Goal: Task Accomplishment & Management: Manage account settings

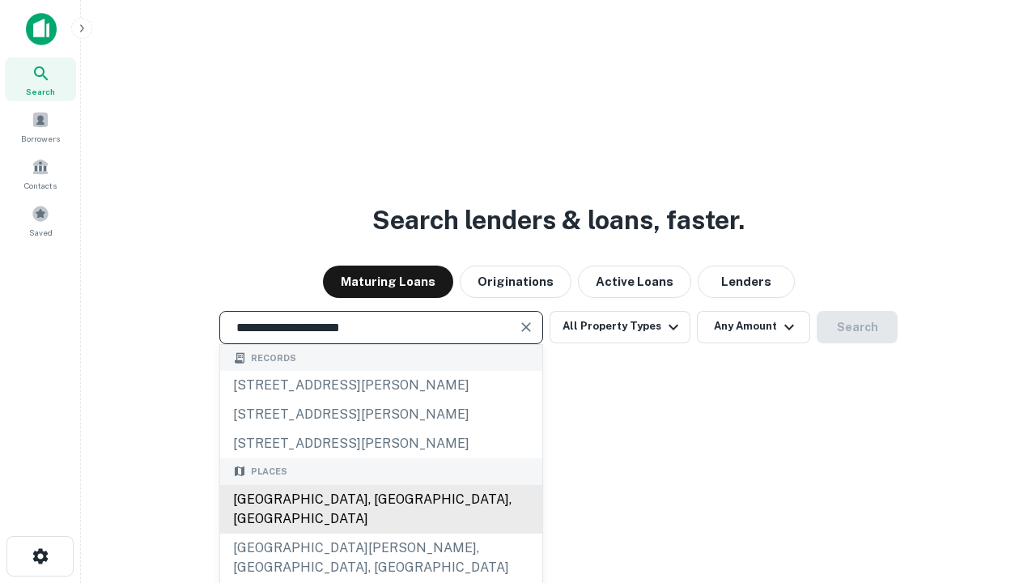
click at [381, 534] on div "[GEOGRAPHIC_DATA], [GEOGRAPHIC_DATA], [GEOGRAPHIC_DATA]" at bounding box center [381, 509] width 322 height 49
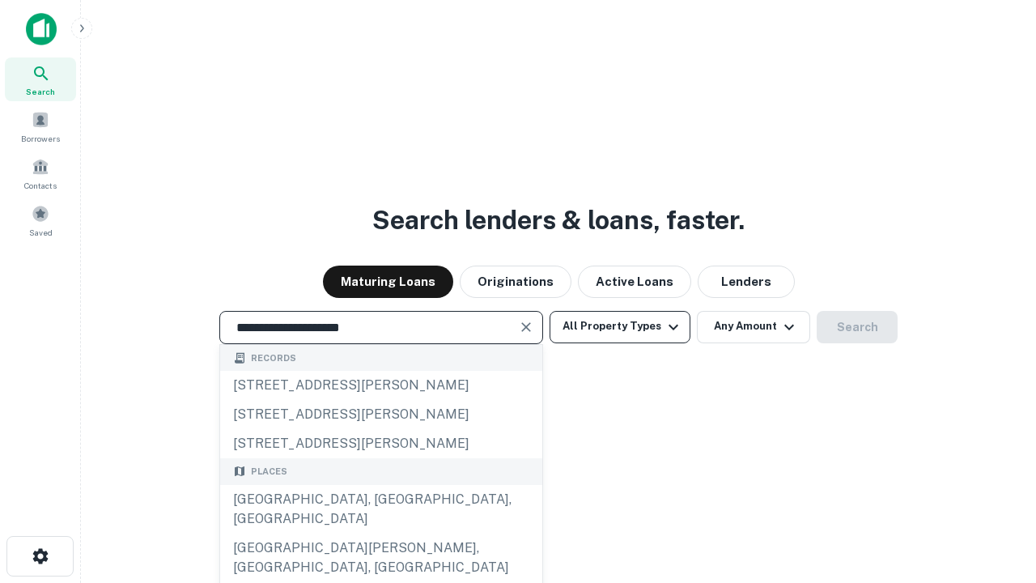
click at [620, 326] on button "All Property Types" at bounding box center [620, 327] width 141 height 32
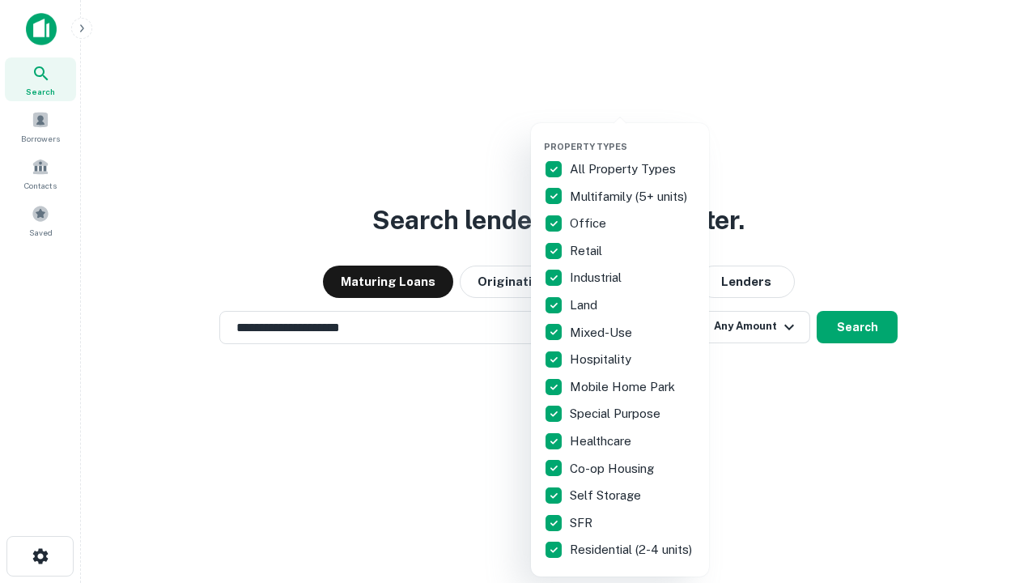
type input "**********"
click at [633, 136] on button "button" at bounding box center [633, 136] width 178 height 1
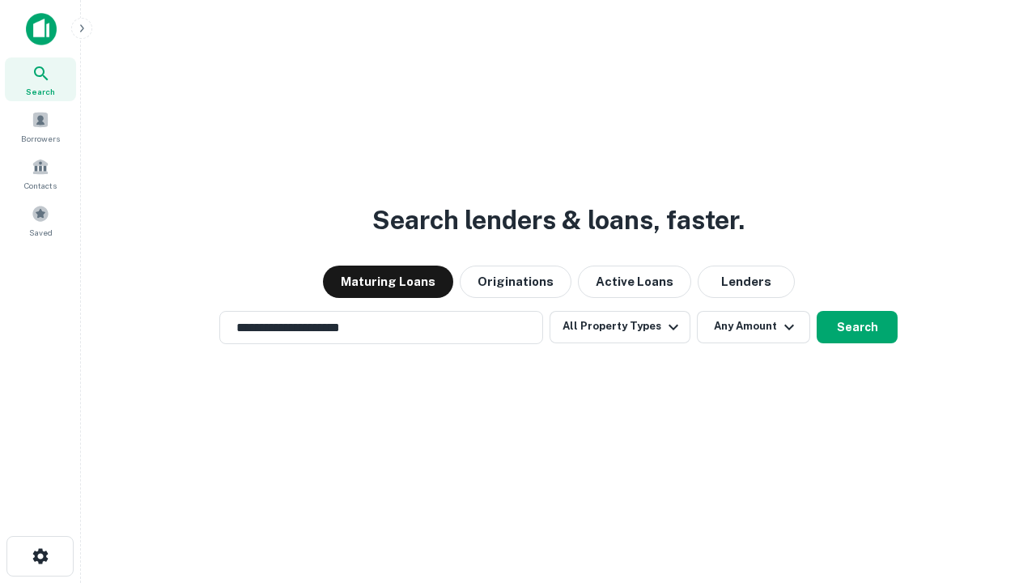
scroll to position [10, 195]
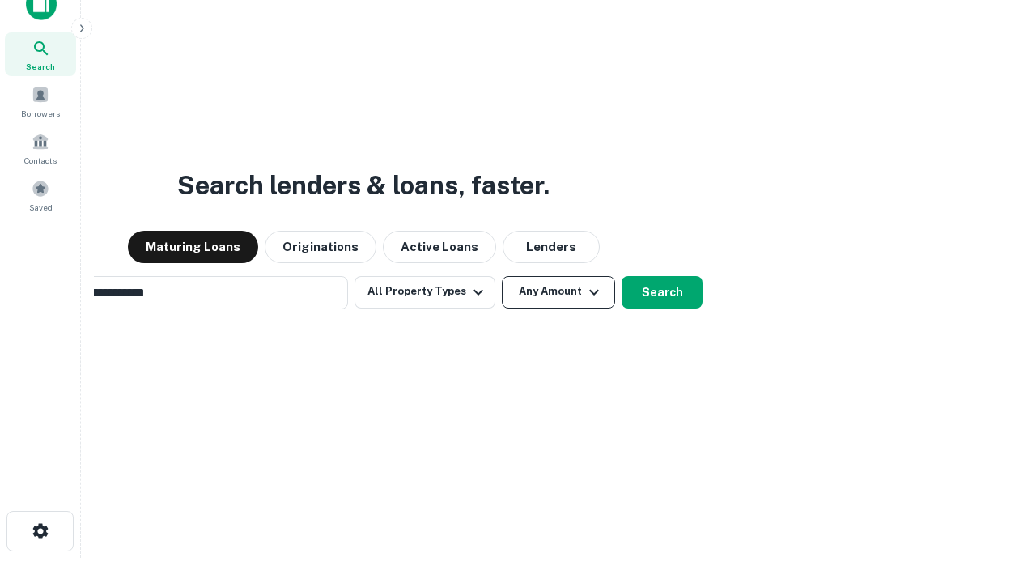
click at [502, 276] on button "Any Amount" at bounding box center [558, 292] width 113 height 32
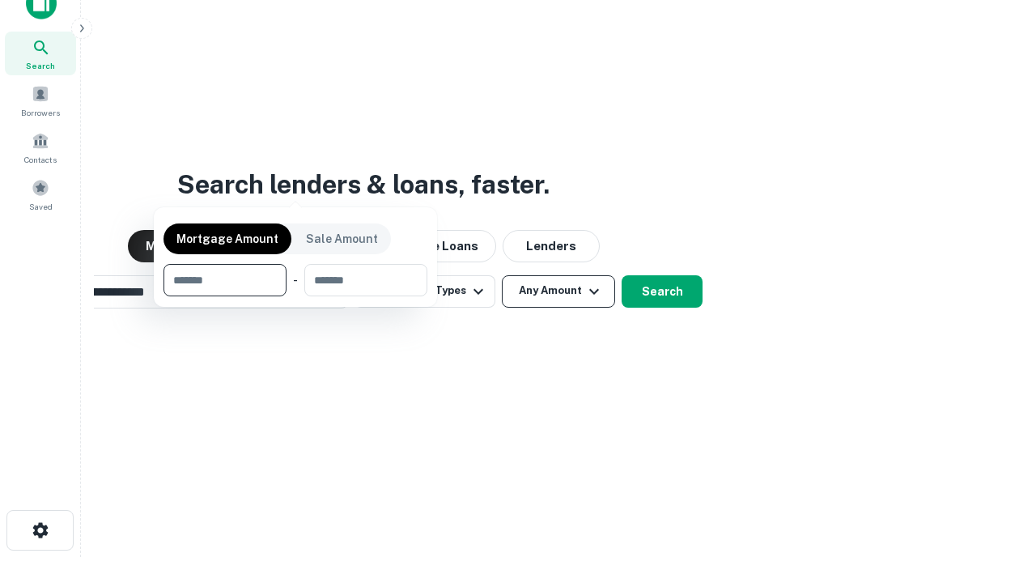
scroll to position [117, 458]
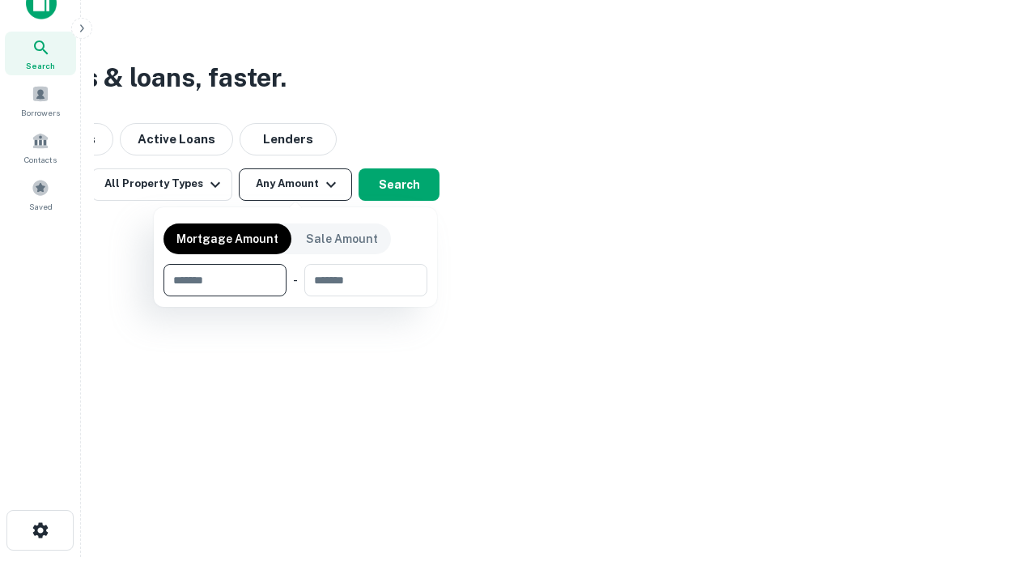
type input "*******"
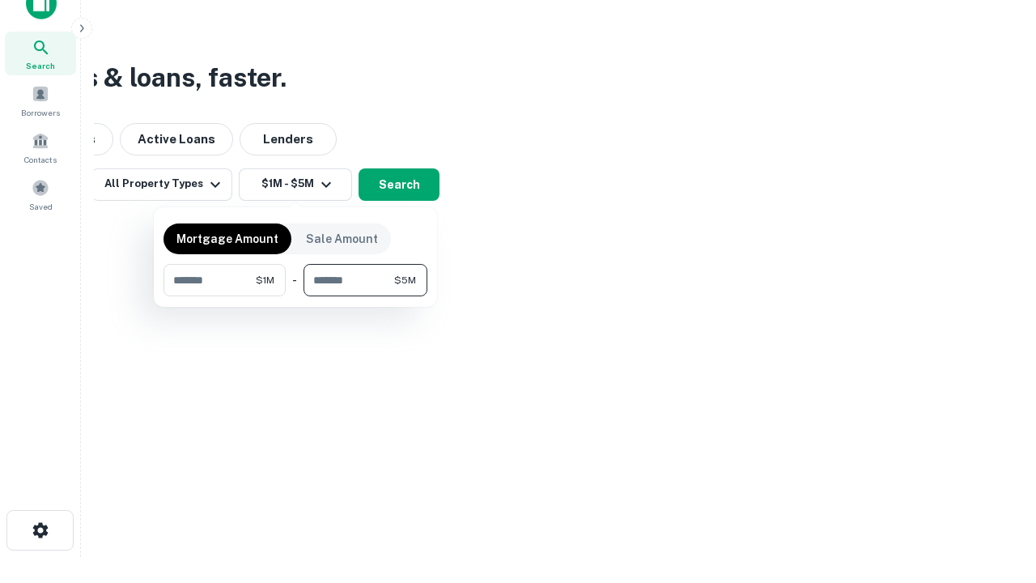
type input "*******"
click at [296, 296] on button "button" at bounding box center [296, 296] width 264 height 1
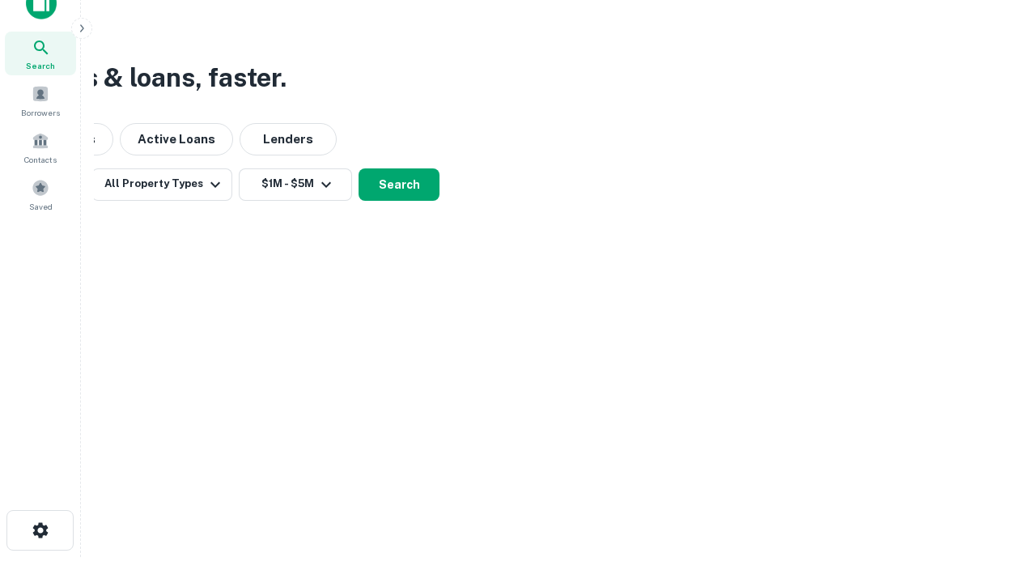
scroll to position [10, 299]
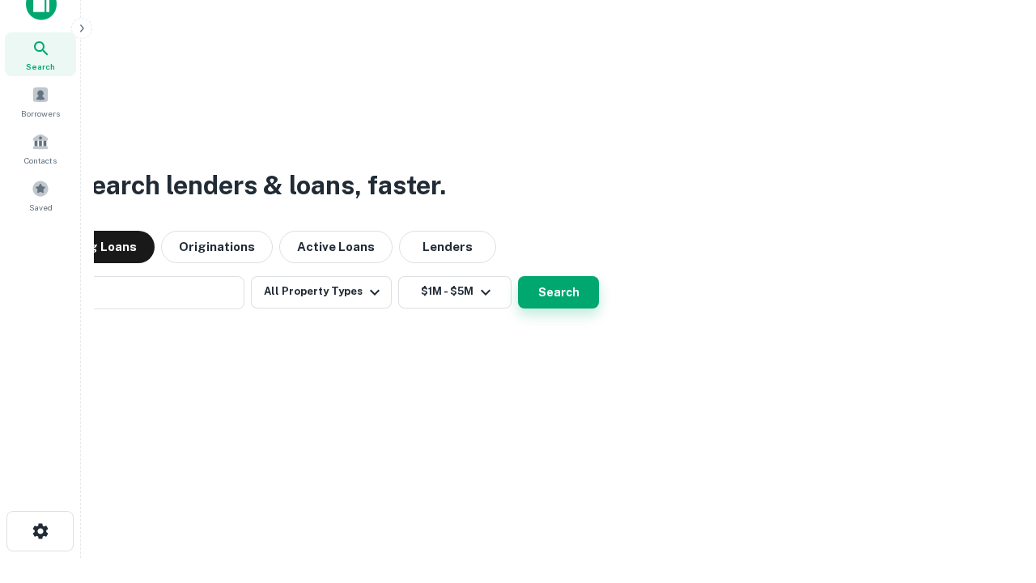
click at [518, 276] on button "Search" at bounding box center [558, 292] width 81 height 32
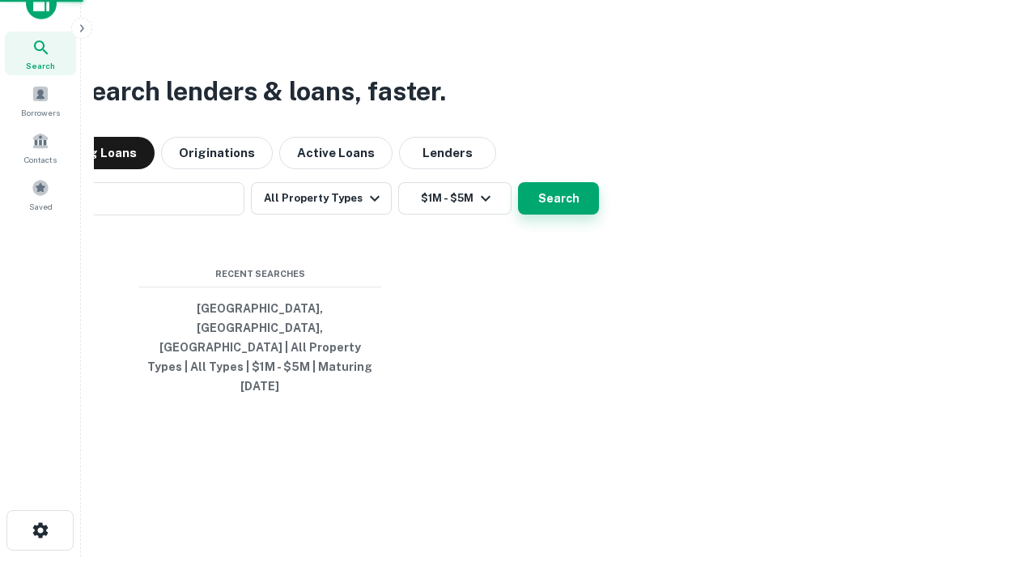
scroll to position [43, 458]
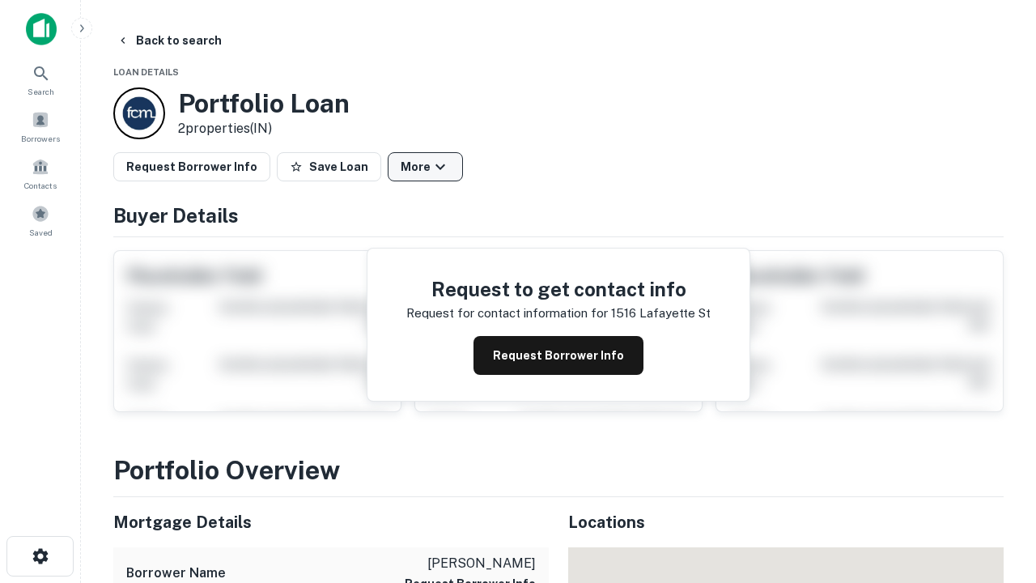
click at [425, 167] on button "More" at bounding box center [425, 166] width 75 height 29
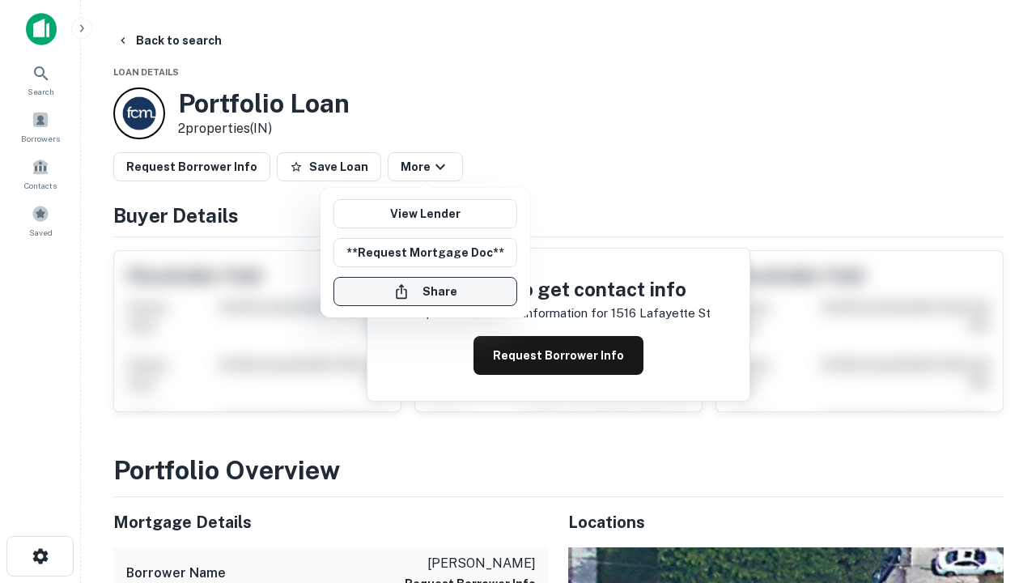
click at [425, 291] on button "Share" at bounding box center [426, 291] width 184 height 29
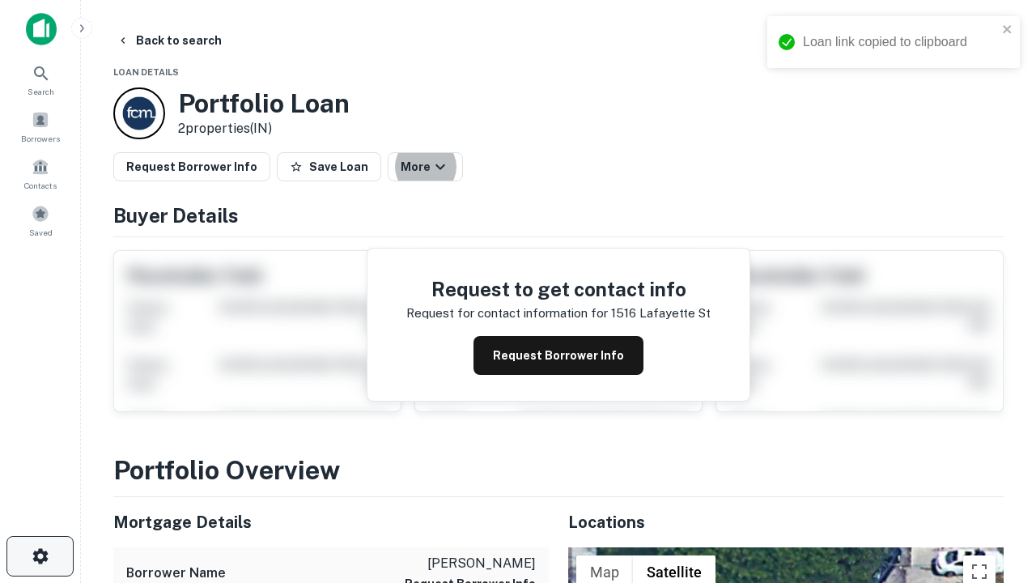
click at [40, 556] on icon "button" at bounding box center [40, 556] width 19 height 19
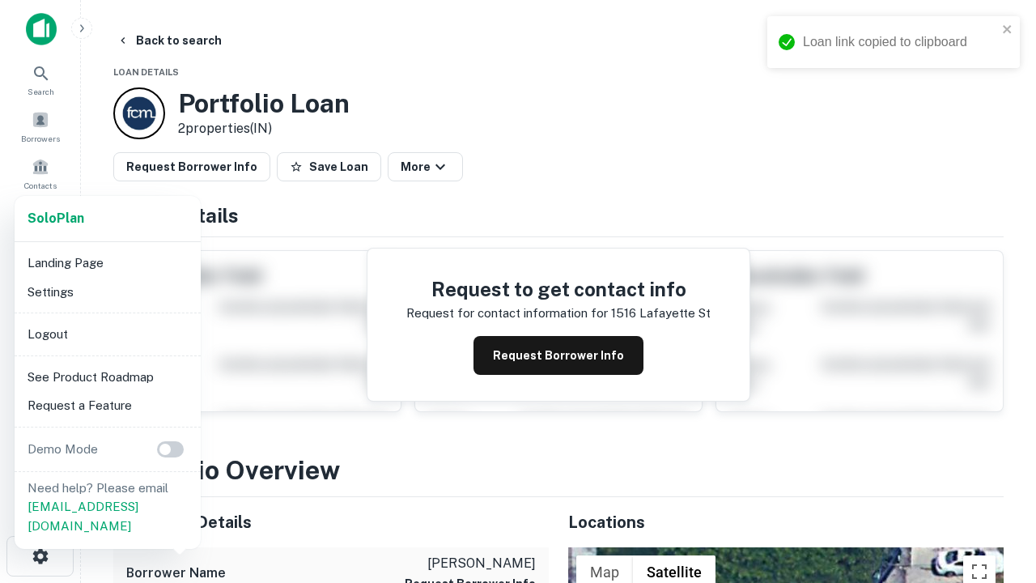
click at [107, 334] on li "Logout" at bounding box center [107, 334] width 173 height 29
